Goal: Contribute content: Add original content to the website for others to see

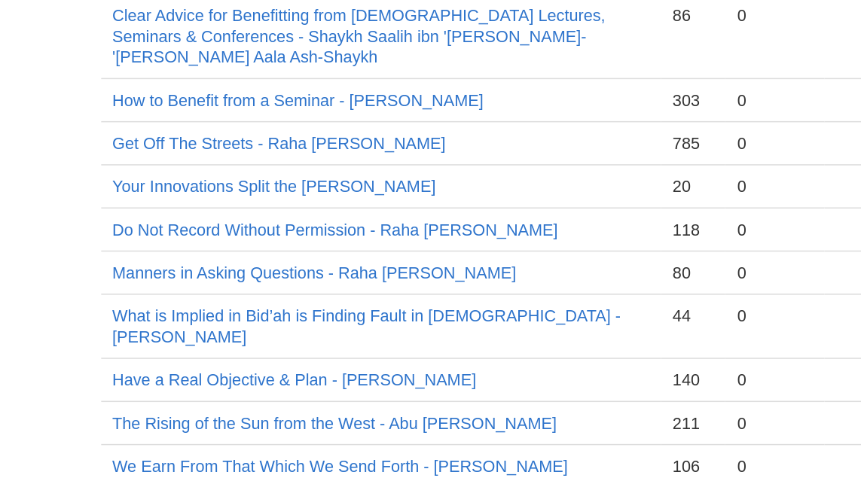
scroll to position [328, 0]
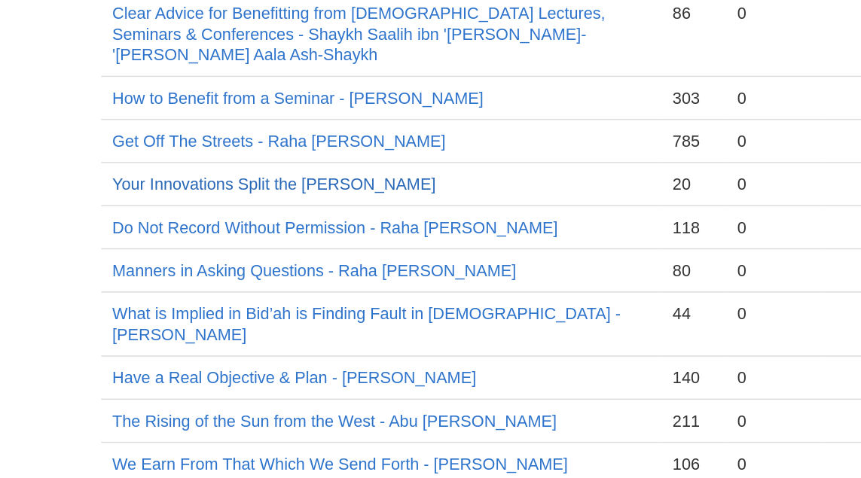
click at [462, 282] on link "Your Innovations Split the [PERSON_NAME]" at bounding box center [358, 288] width 209 height 12
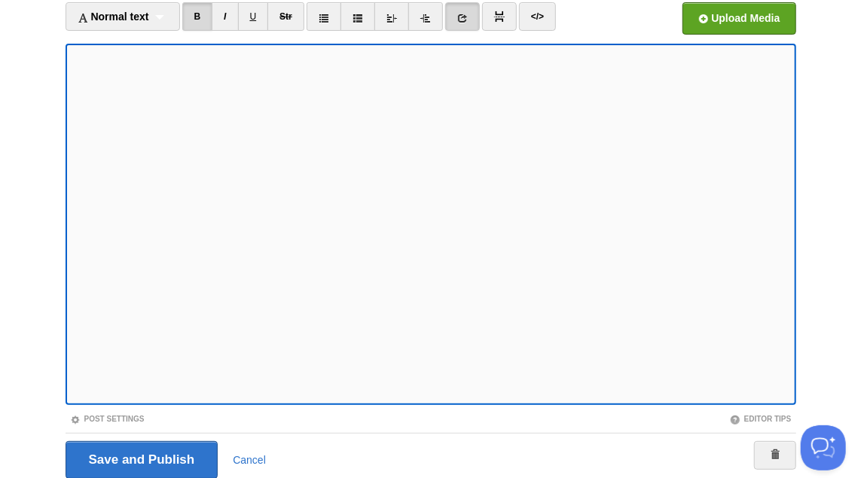
scroll to position [180, 0]
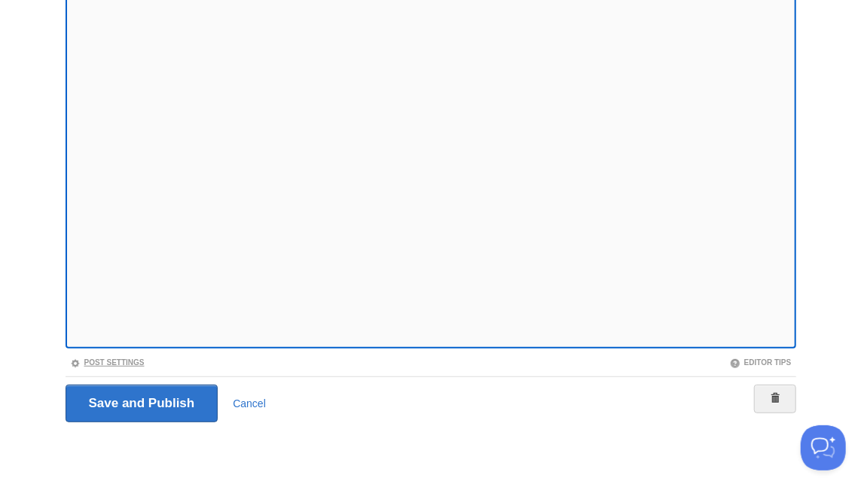
click at [129, 363] on link "Post Settings" at bounding box center [107, 362] width 75 height 8
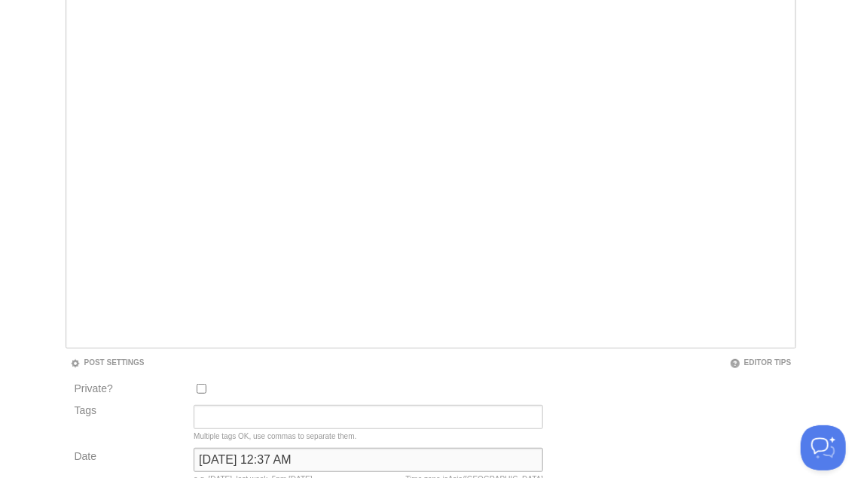
click at [269, 454] on input "[DATE] 12:37 AM" at bounding box center [368, 460] width 349 height 24
type input "n"
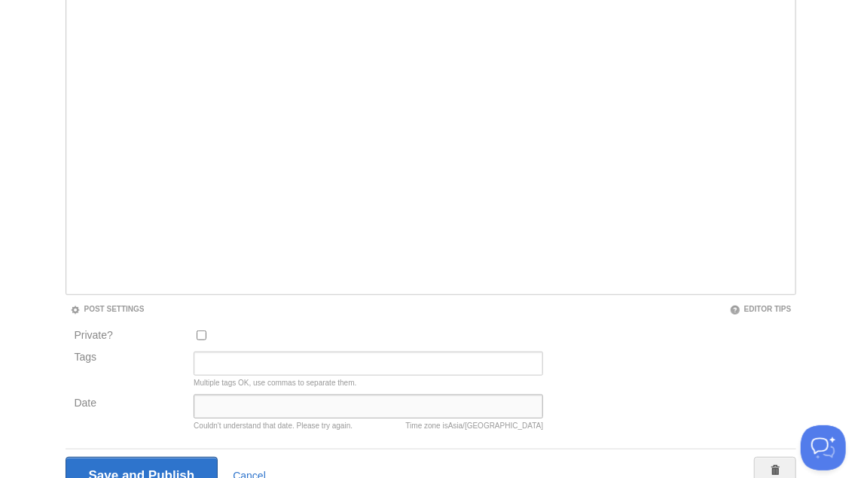
scroll to position [306, 0]
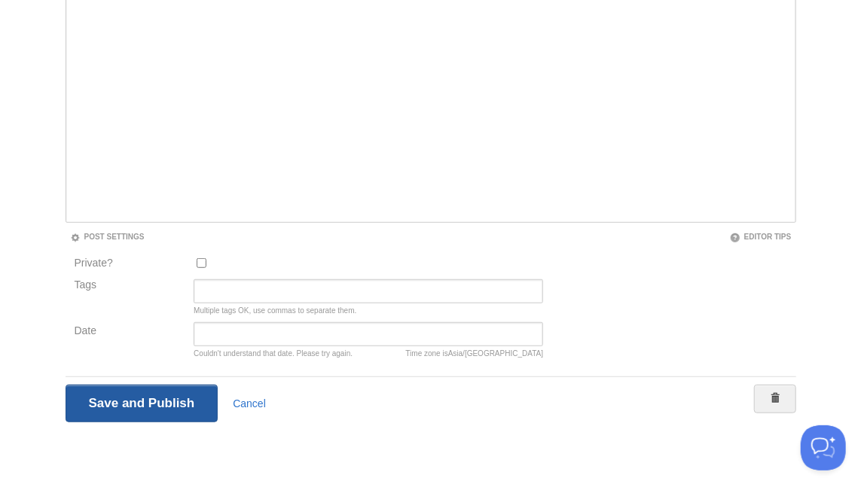
click at [126, 403] on input "Save and Publish" at bounding box center [142, 404] width 153 height 38
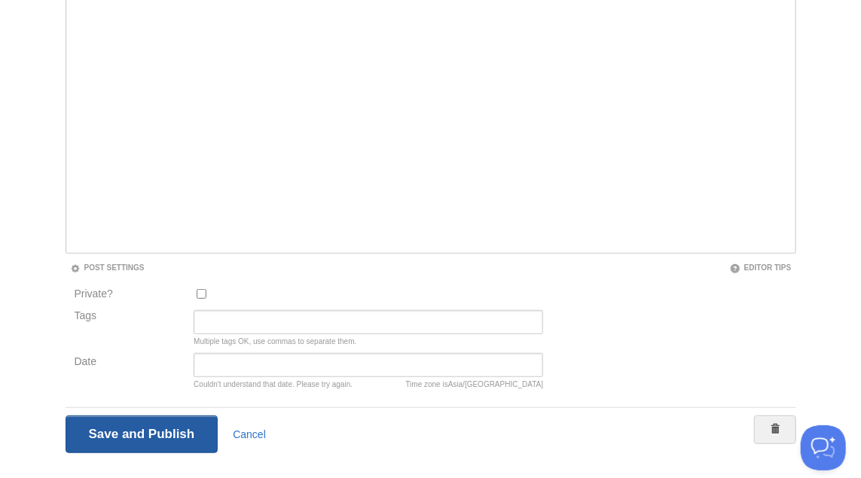
scroll to position [78, 0]
